Goal: Task Accomplishment & Management: Manage account settings

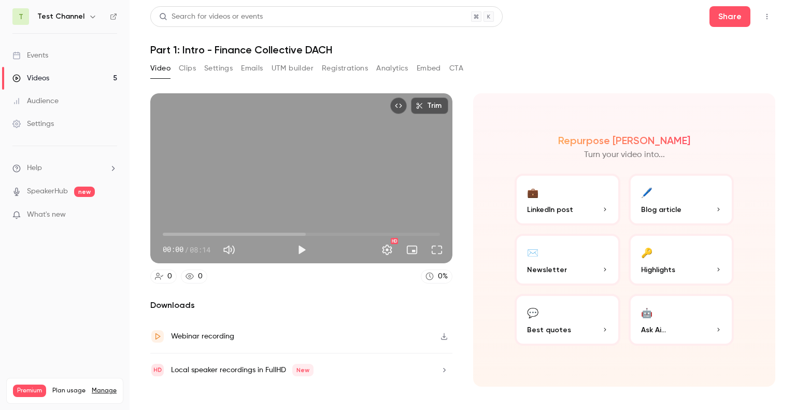
click at [31, 76] on div "Videos" at bounding box center [30, 78] width 37 height 10
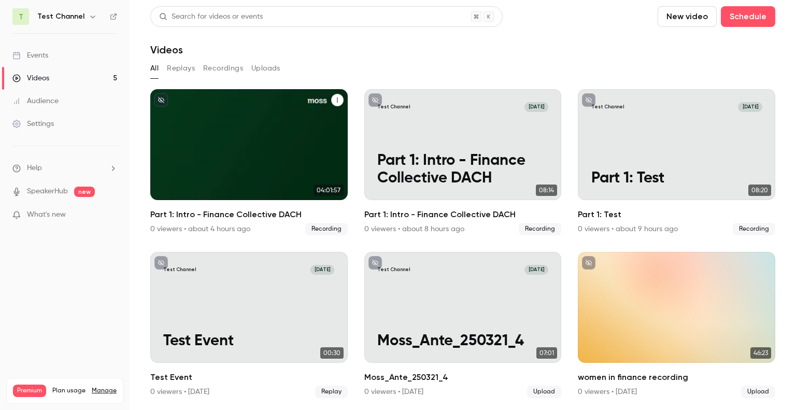
click at [334, 101] on icon "Part 1: Intro - Finance Collective DACH" at bounding box center [337, 100] width 6 height 6
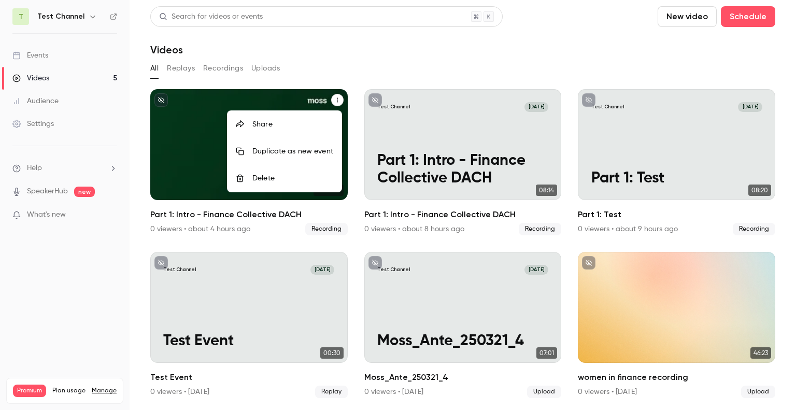
click at [288, 180] on div "Delete" at bounding box center [292, 178] width 81 height 10
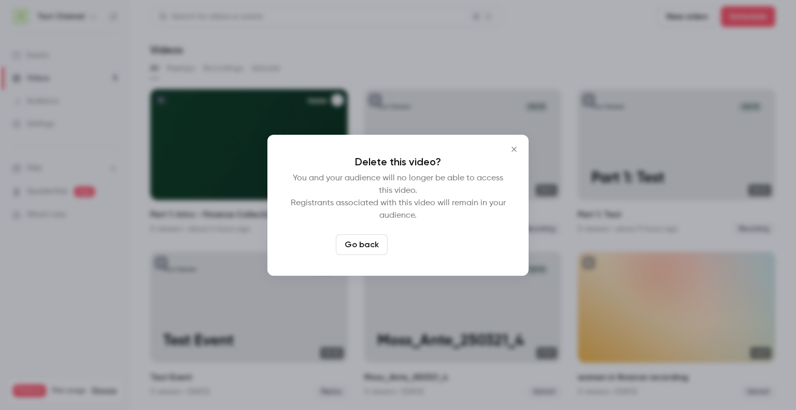
click at [433, 246] on button "Delete video" at bounding box center [426, 244] width 69 height 21
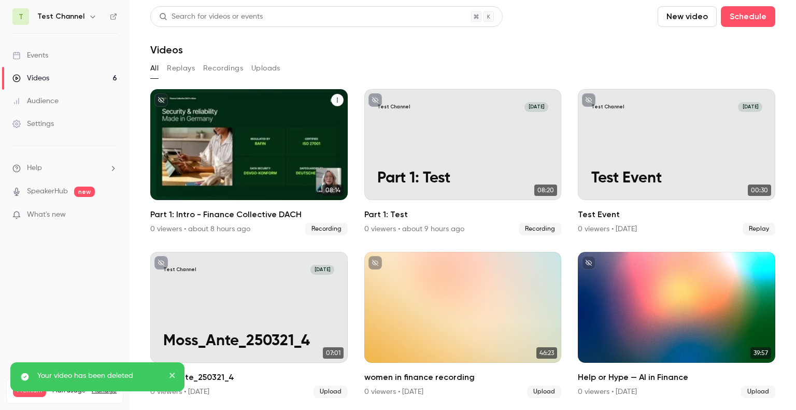
click at [251, 153] on p "Part 1: Intro - Finance Collective DACH" at bounding box center [248, 169] width 171 height 35
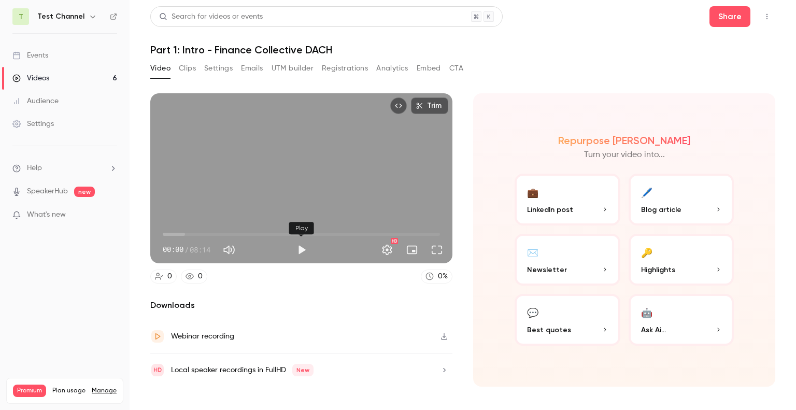
click at [302, 250] on button "Play" at bounding box center [301, 249] width 21 height 21
type input "***"
click at [302, 248] on button "Pause" at bounding box center [301, 249] width 21 height 21
click at [46, 72] on link "Videos 6" at bounding box center [65, 78] width 130 height 23
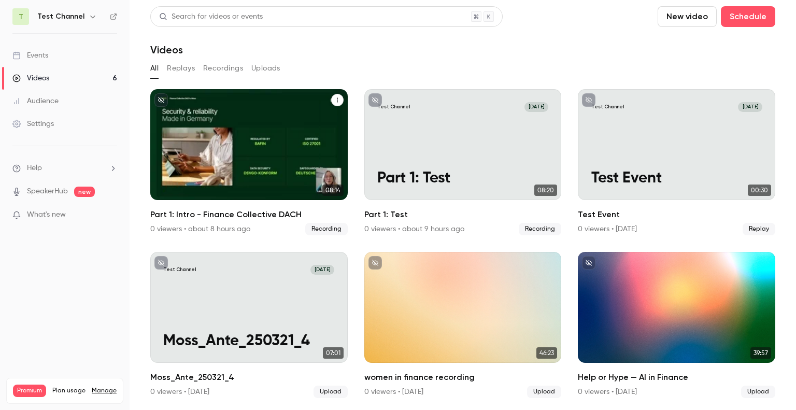
click at [334, 101] on icon "Part 1: Intro - Finance Collective DACH" at bounding box center [337, 100] width 6 height 6
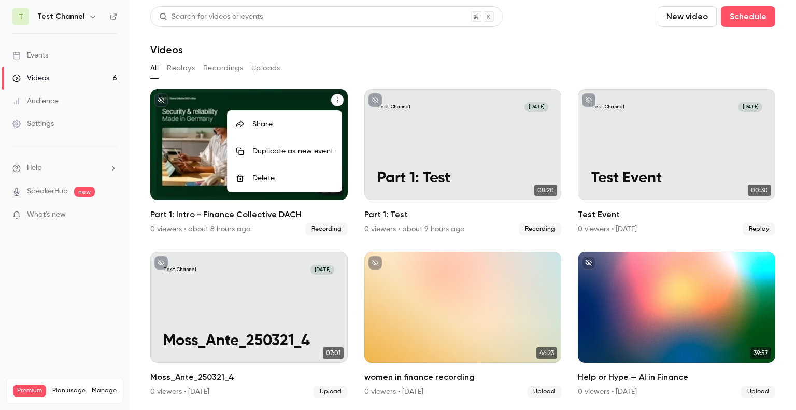
click at [350, 78] on div at bounding box center [398, 205] width 796 height 410
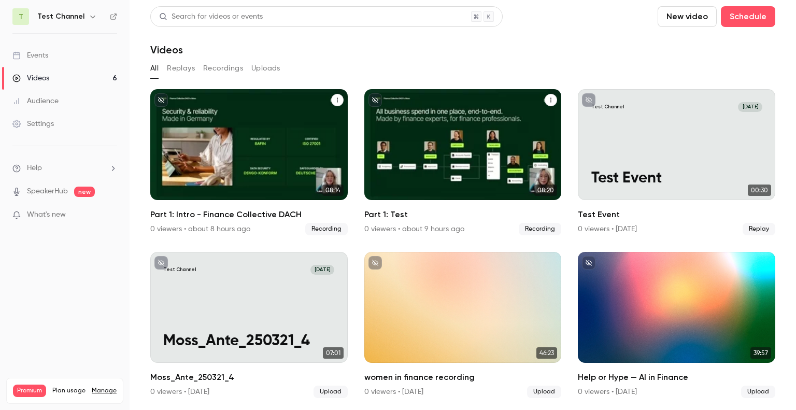
click at [548, 101] on icon "Part 1: Test" at bounding box center [551, 100] width 6 height 6
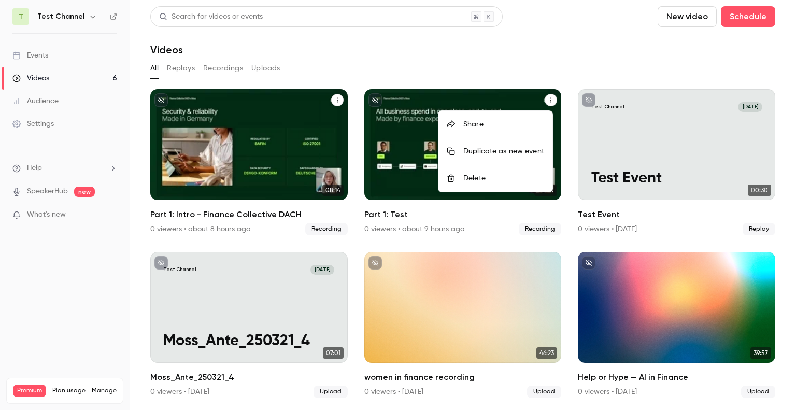
click at [488, 173] on div "Delete" at bounding box center [503, 178] width 81 height 10
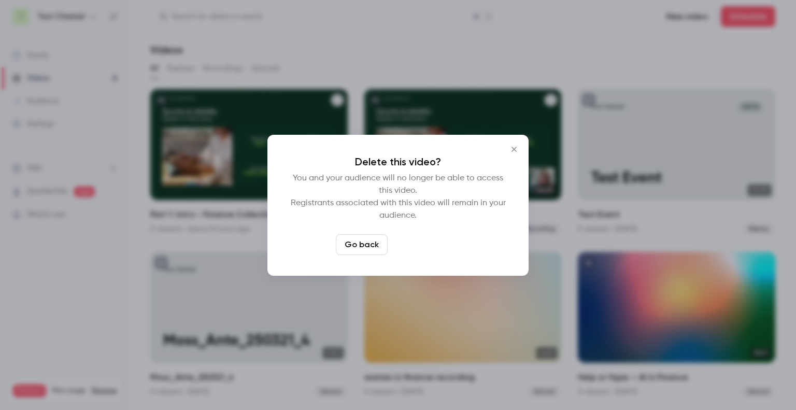
click at [409, 247] on button "Delete video" at bounding box center [426, 244] width 69 height 21
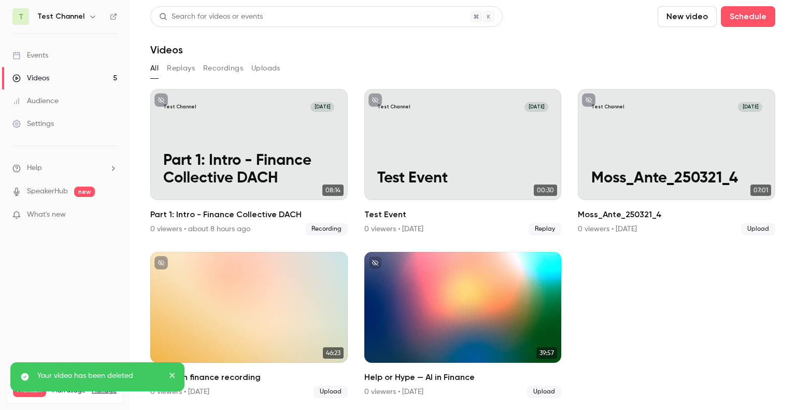
click at [77, 51] on link "Events" at bounding box center [65, 55] width 130 height 23
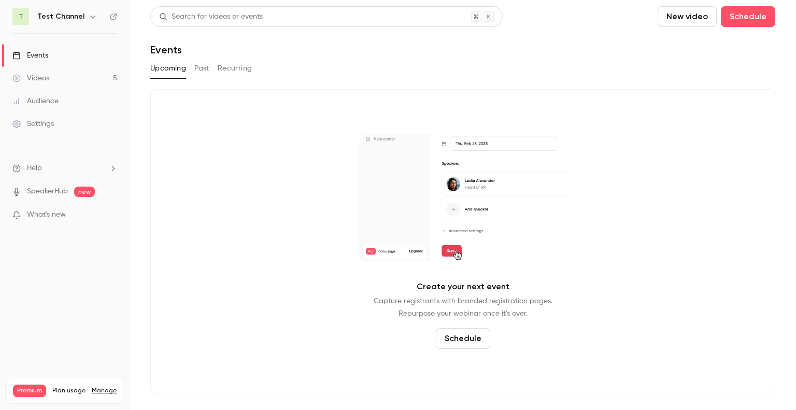
click at [65, 80] on link "Videos 5" at bounding box center [65, 78] width 130 height 23
